Goal: Information Seeking & Learning: Learn about a topic

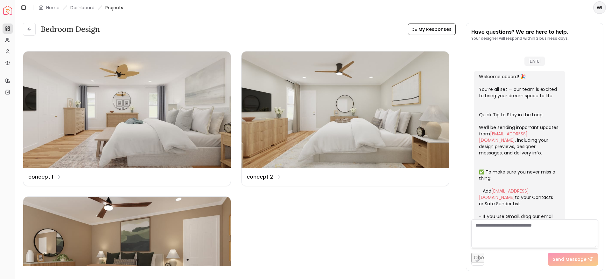
scroll to position [1391, 0]
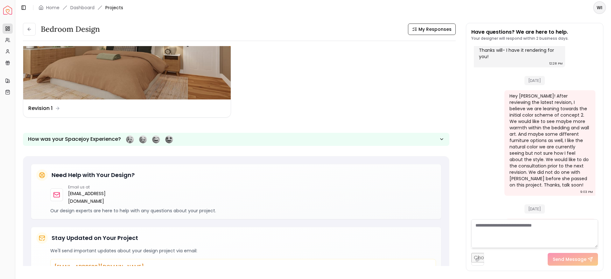
scroll to position [214, 0]
click at [442, 139] on icon "button" at bounding box center [441, 138] width 5 height 5
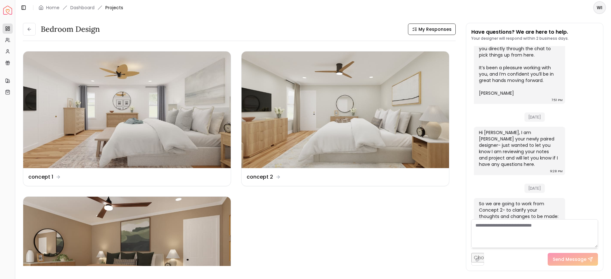
scroll to position [1016, 0]
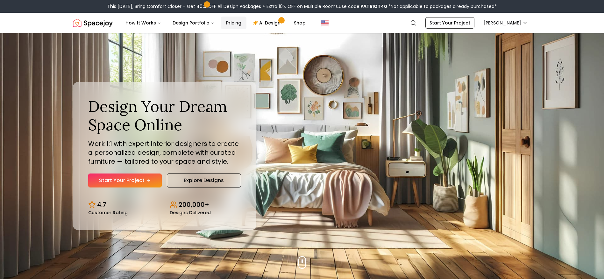
click at [225, 26] on link "Pricing" at bounding box center [233, 23] width 25 height 13
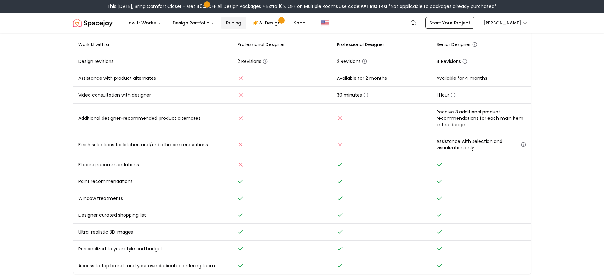
scroll to position [176, 0]
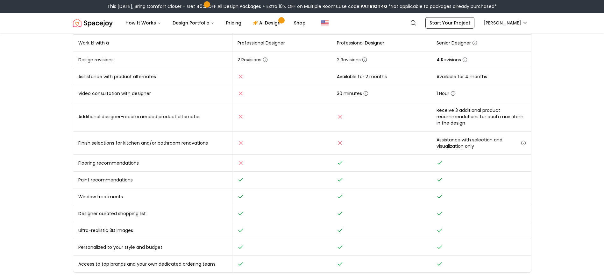
click at [31, 134] on main "Online interior design, made easy. Interior Design Packages That Fit Your Style…" at bounding box center [302, 204] width 604 height 694
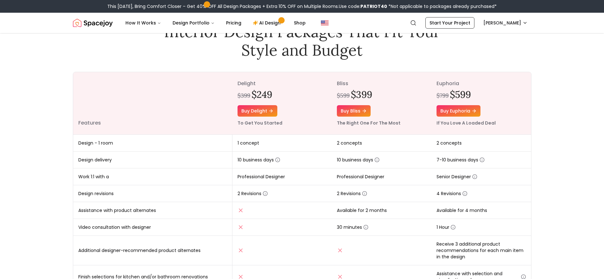
scroll to position [0, 0]
